Goal: Transaction & Acquisition: Download file/media

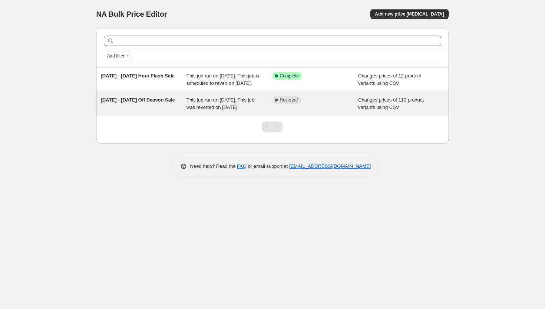
click at [212, 110] on span "This job ran on [DATE]. This job was reverted on [DATE]." at bounding box center [220, 103] width 68 height 13
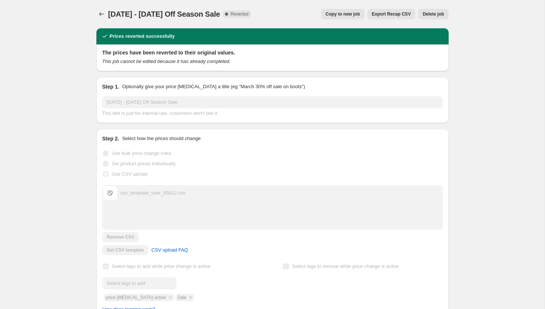
click at [390, 17] on span "Export Recap CSV" at bounding box center [391, 14] width 39 height 6
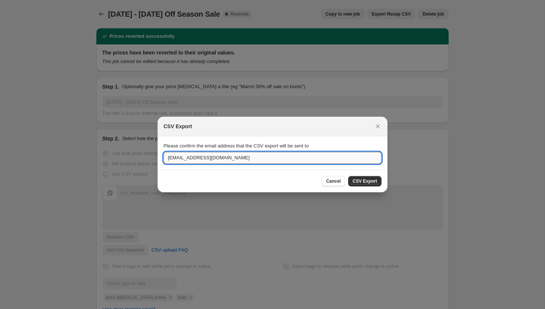
click at [274, 157] on input "info@fairliarusa.com" at bounding box center [273, 158] width 218 height 12
type input "hellodianelee@gmail.com"
click at [368, 185] on button "CSV Export" at bounding box center [364, 181] width 33 height 10
